Goal: Task Accomplishment & Management: Manage account settings

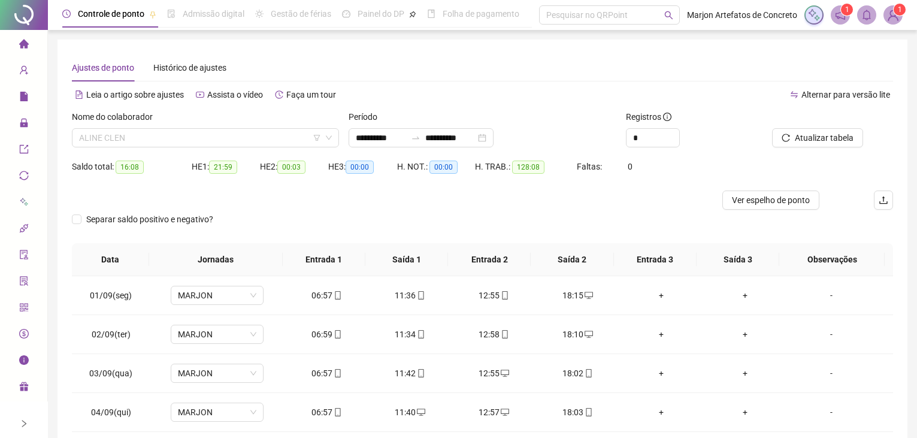
click at [185, 142] on span "ALINE CLEN" at bounding box center [205, 138] width 253 height 18
click at [543, 74] on div "Ajustes de ponto Histórico de ajustes" at bounding box center [482, 68] width 821 height 28
click at [896, 16] on img at bounding box center [893, 15] width 18 height 18
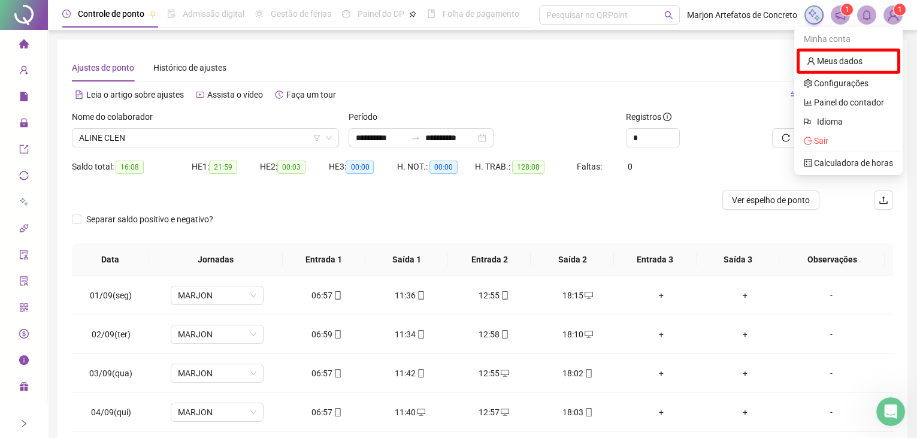
drag, startPoint x: 684, startPoint y: 51, endPoint x: 797, endPoint y: 71, distance: 115.0
click at [687, 51] on div "**********" at bounding box center [483, 293] width 850 height 507
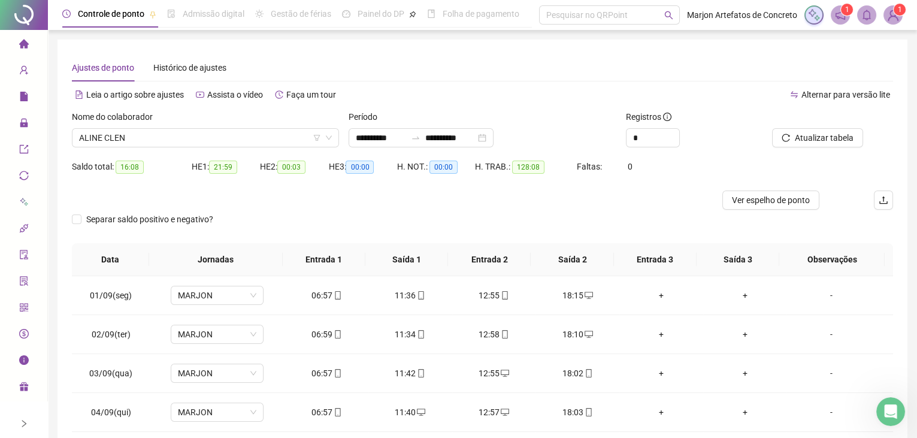
click at [888, 14] on img at bounding box center [893, 15] width 18 height 18
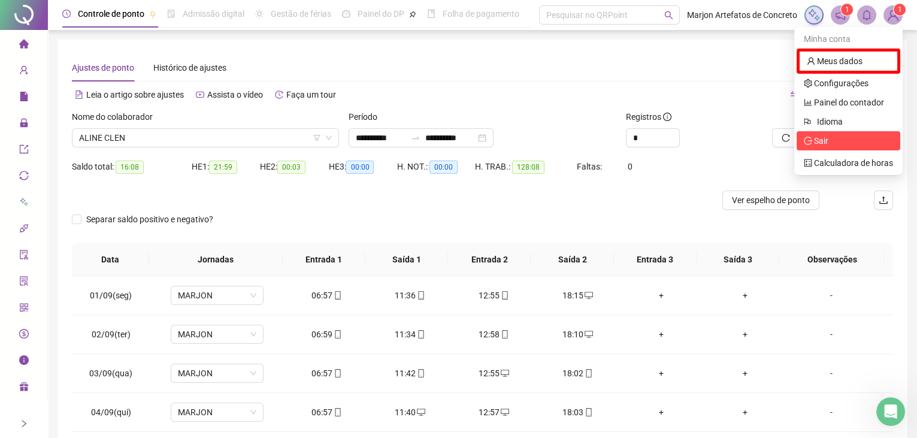
click at [844, 141] on span "Sair" at bounding box center [848, 140] width 89 height 13
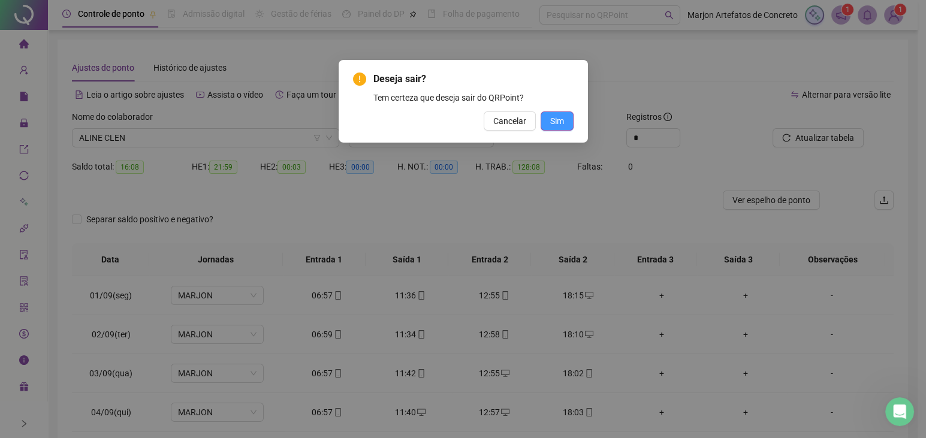
click at [560, 122] on span "Sim" at bounding box center [557, 120] width 14 height 13
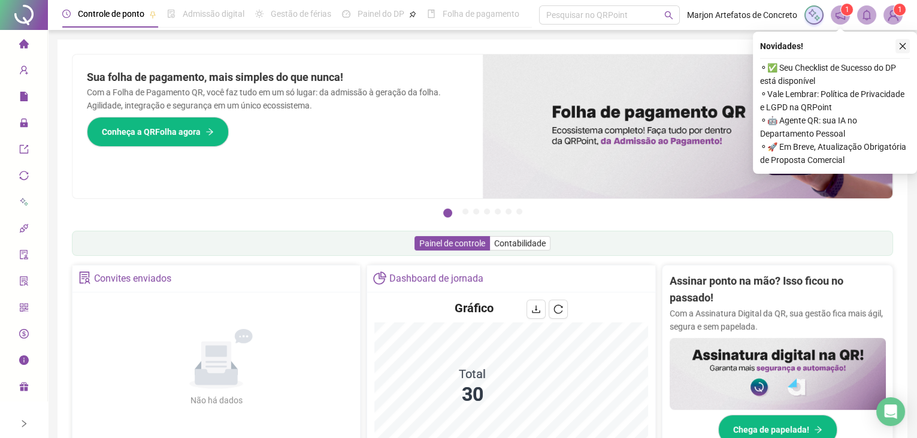
click at [899, 46] on icon "close" at bounding box center [903, 46] width 8 height 8
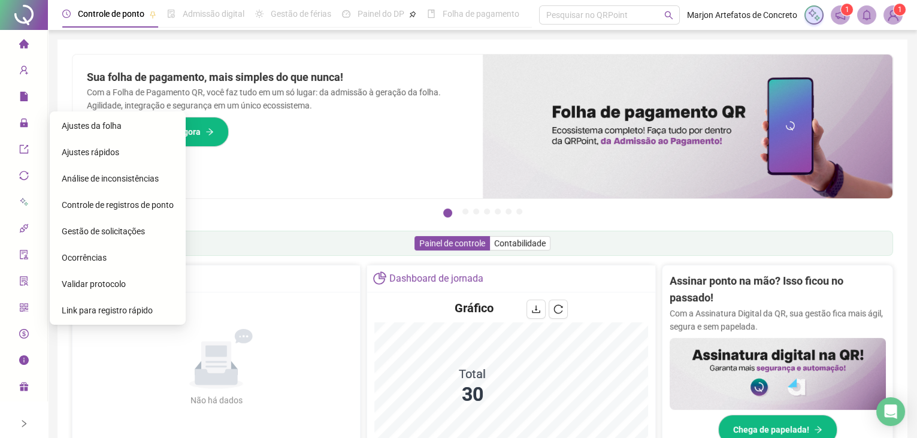
click at [64, 126] on span "Ajustes da folha" at bounding box center [92, 126] width 60 height 10
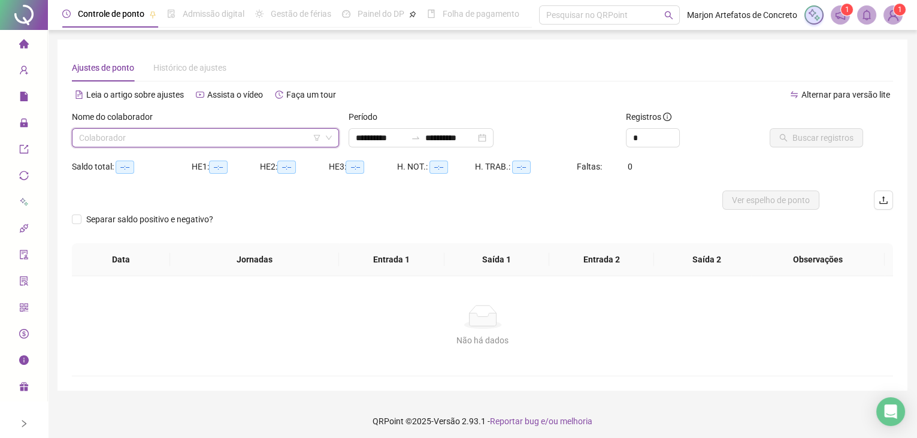
click at [105, 137] on input "search" at bounding box center [200, 138] width 242 height 18
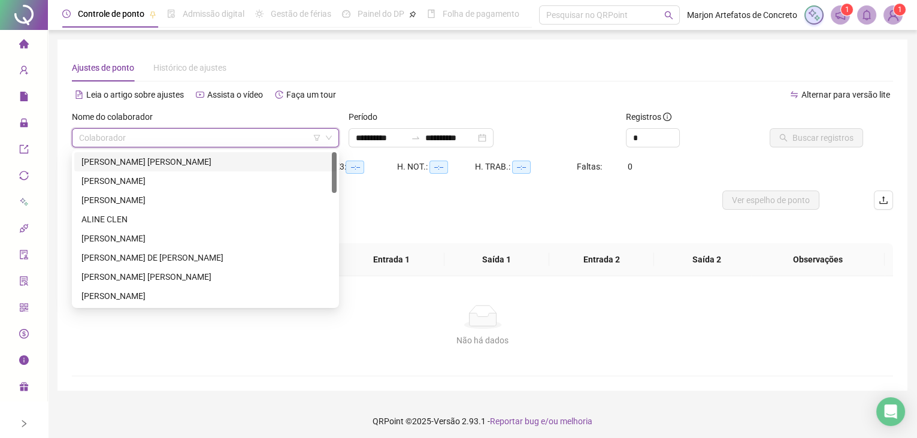
type input "**********"
